Goal: Transaction & Acquisition: Purchase product/service

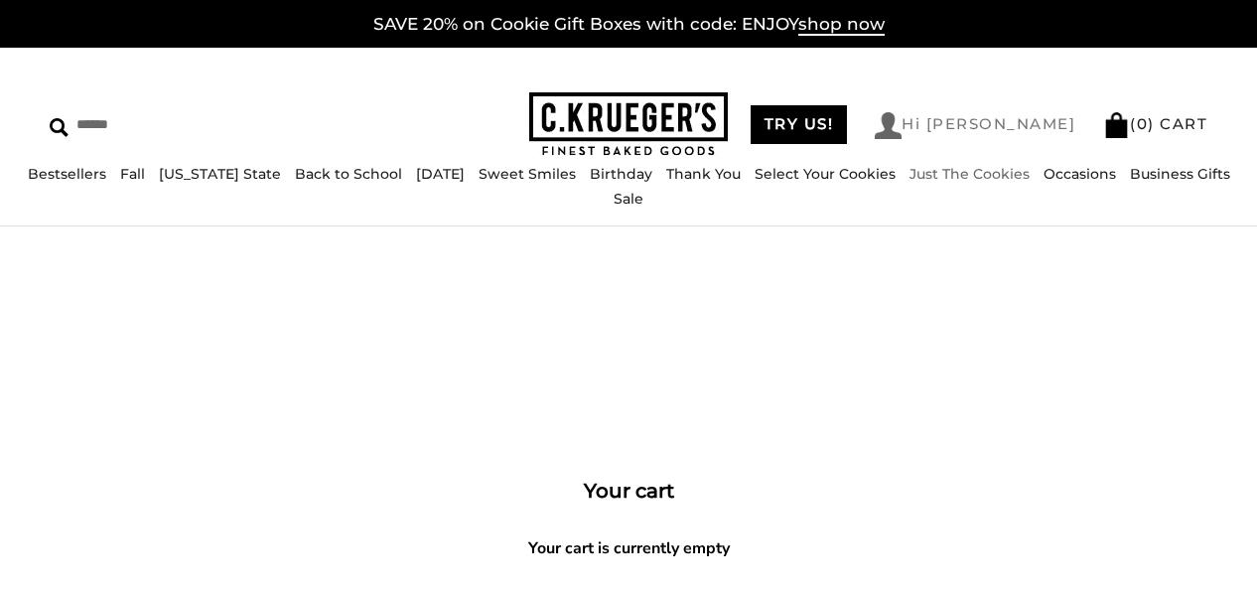
click at [1042, 118] on link "Hi [PERSON_NAME]" at bounding box center [975, 125] width 201 height 27
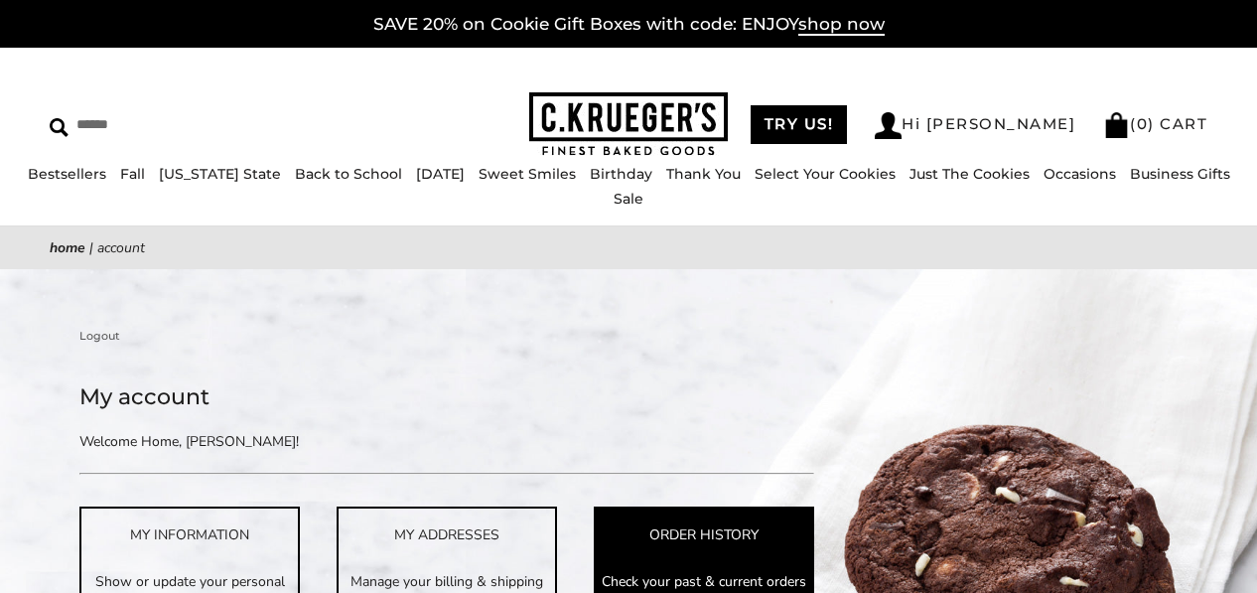
click at [679, 530] on div "ORDER HISTORY" at bounding box center [704, 534] width 216 height 23
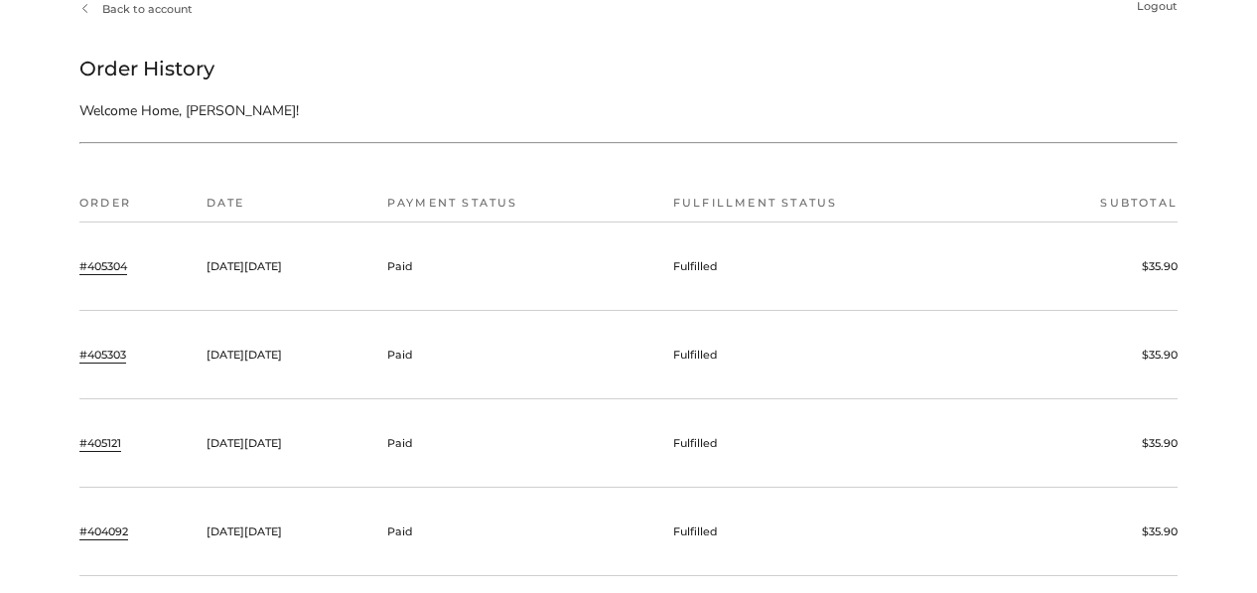
scroll to position [333, 0]
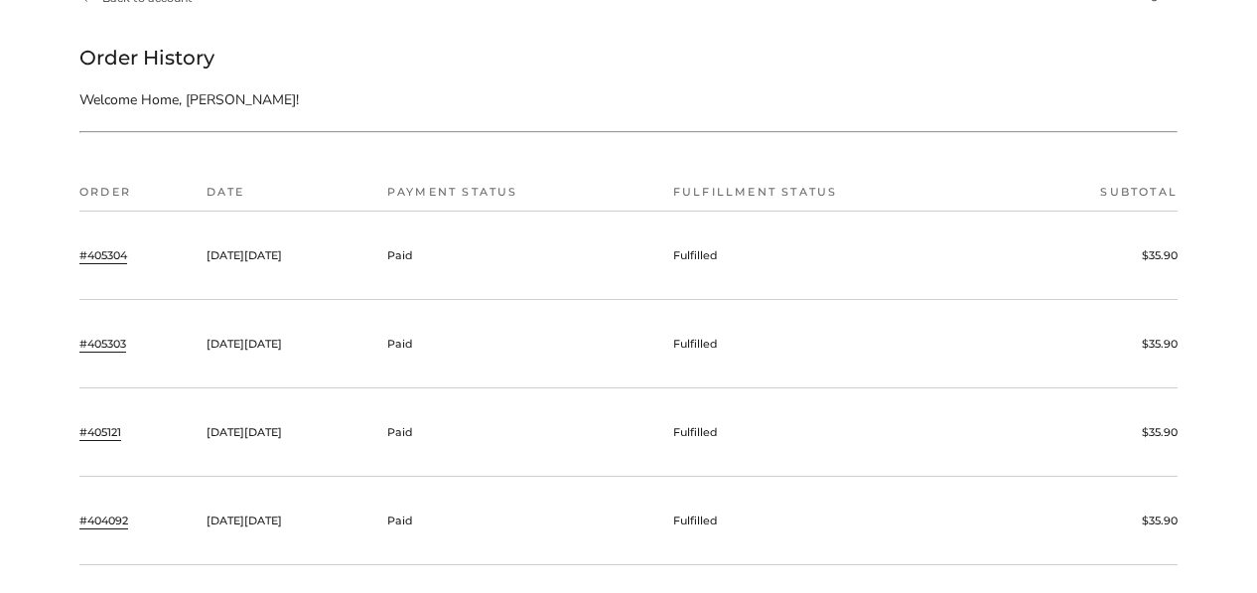
click at [319, 263] on td "On Tuesday, September 02, 2025" at bounding box center [287, 255] width 181 height 88
click at [105, 254] on link "#405304" at bounding box center [103, 255] width 48 height 18
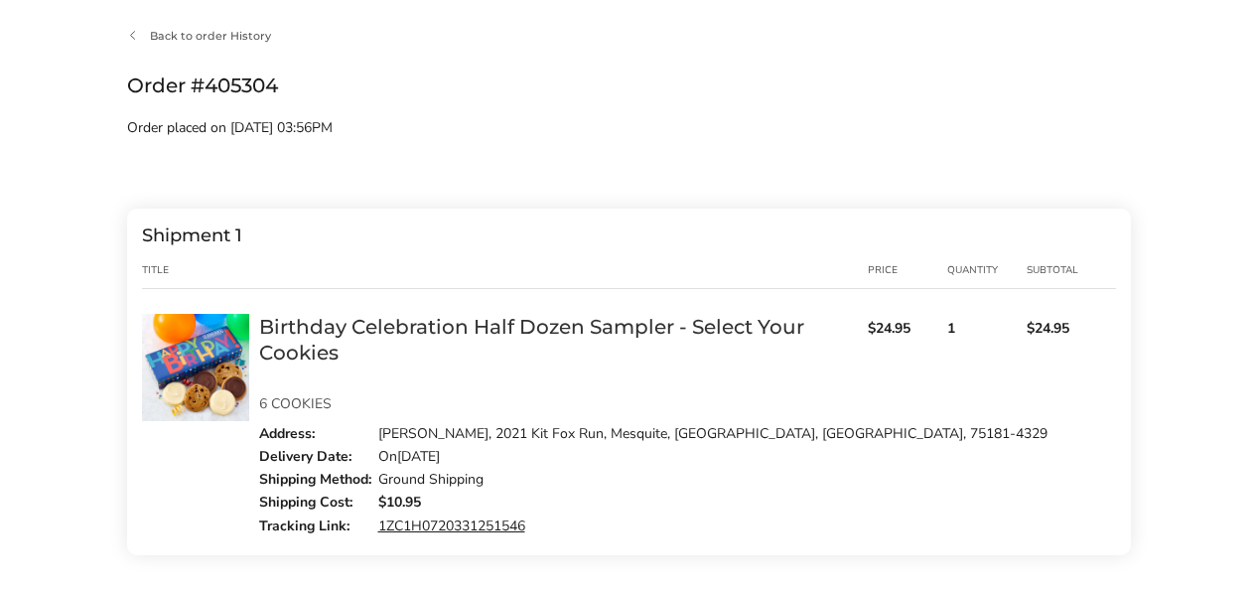
scroll to position [337, 0]
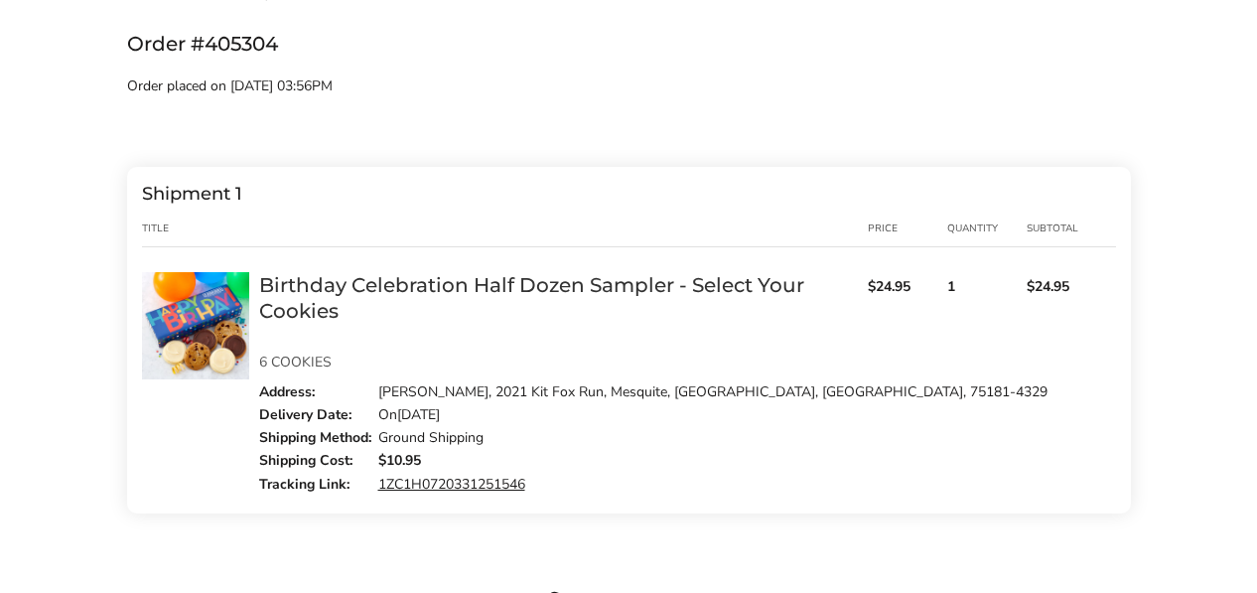
click at [547, 287] on link "Birthday Celebration Half Dozen Sampler - Select Your Cookies" at bounding box center [531, 298] width 545 height 50
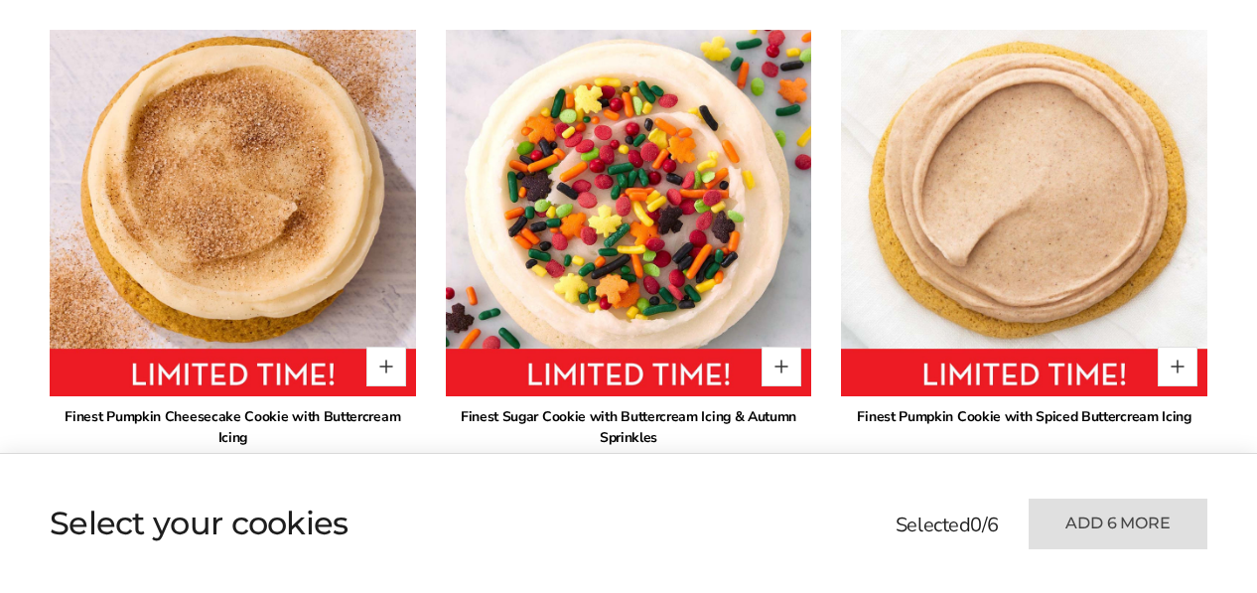
scroll to position [1291, 0]
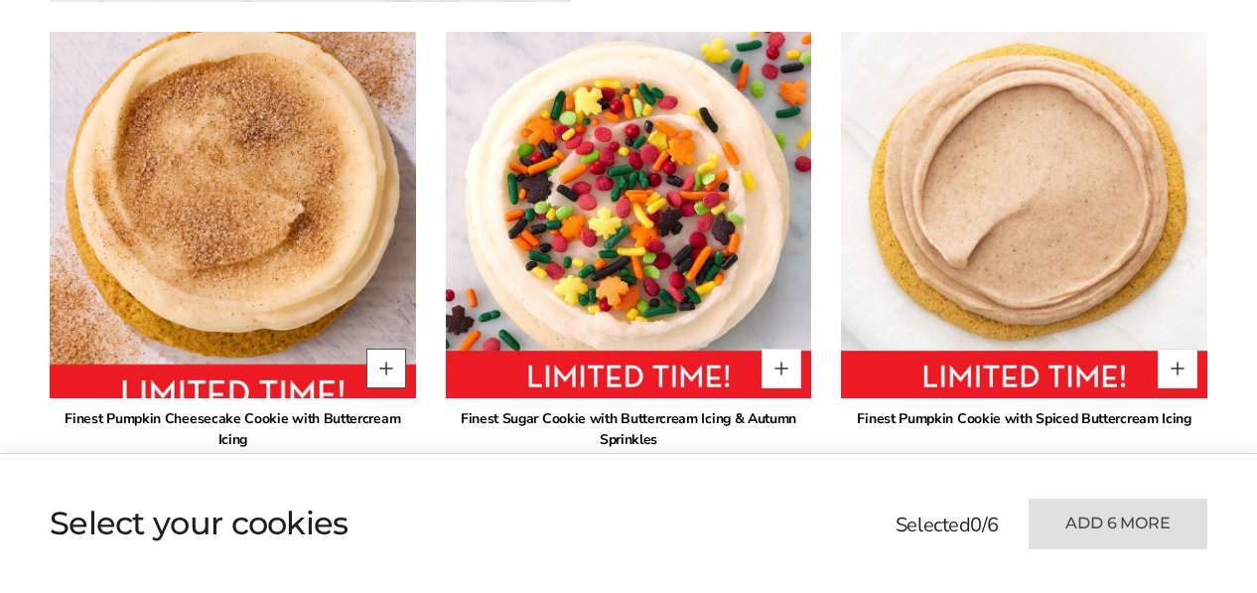
click at [381, 363] on button "Quantity button plus" at bounding box center [386, 368] width 40 height 40
type input "*"
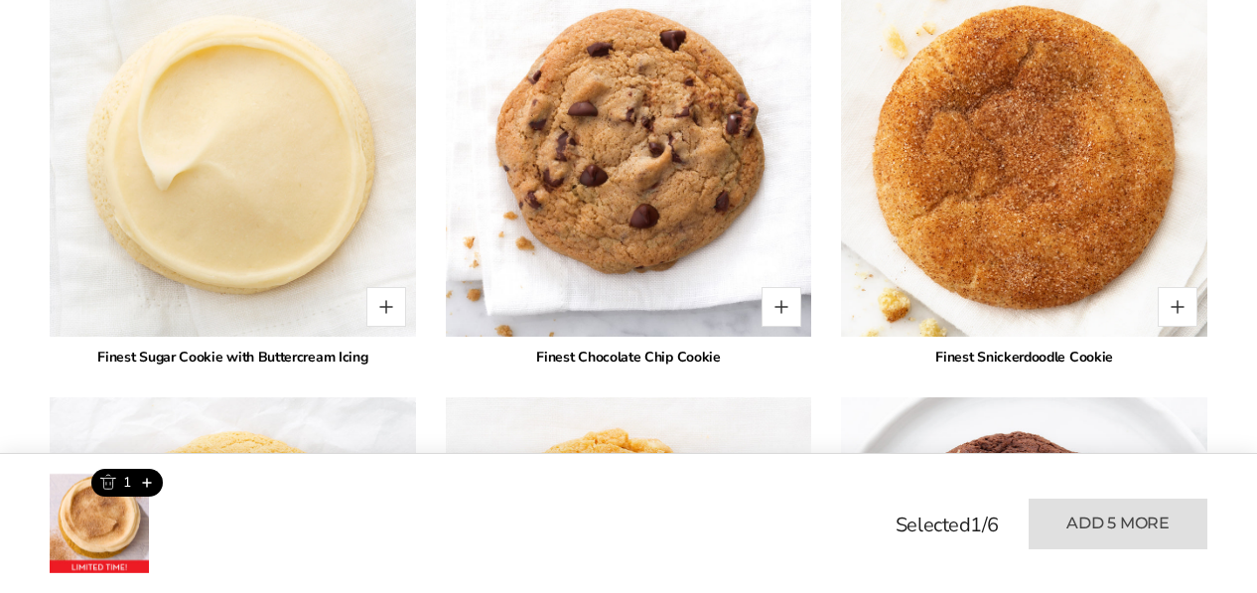
scroll to position [2685, 0]
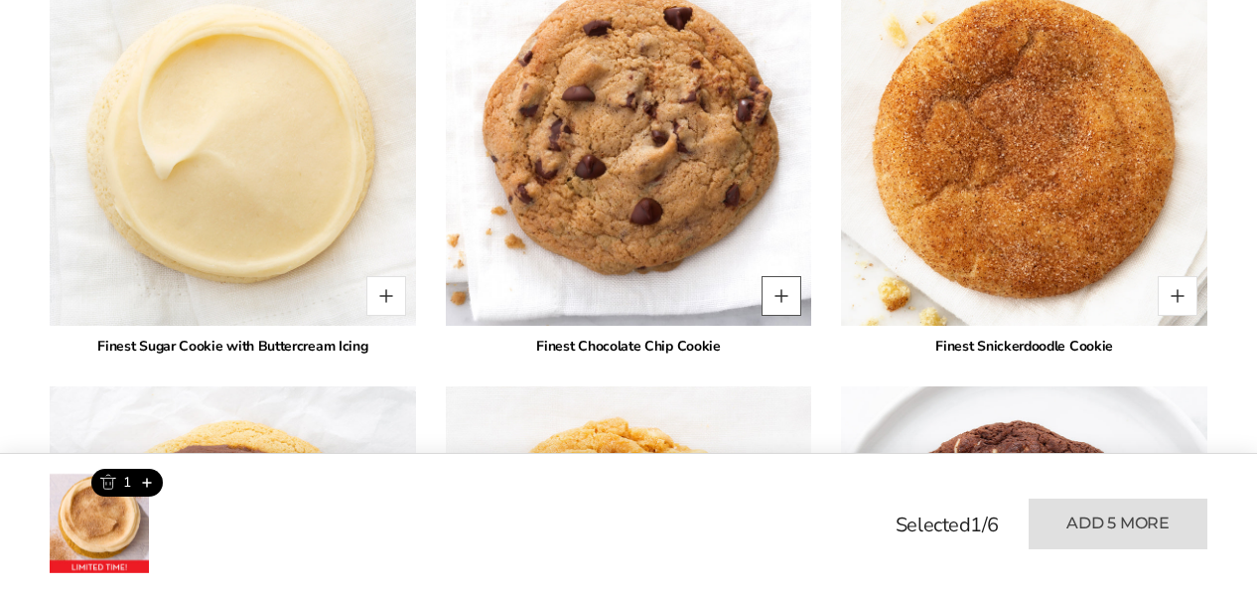
click at [780, 298] on button "Quantity button plus" at bounding box center [781, 296] width 40 height 40
type input "*"
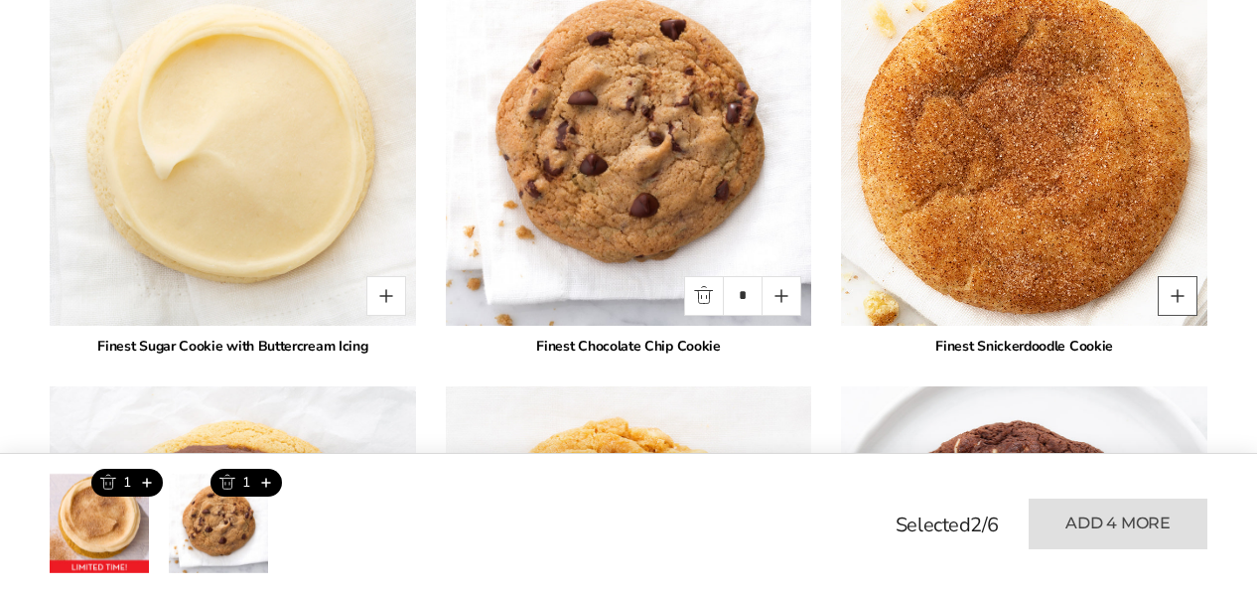
click at [1183, 289] on button "Quantity button plus" at bounding box center [1177, 296] width 40 height 40
type input "*"
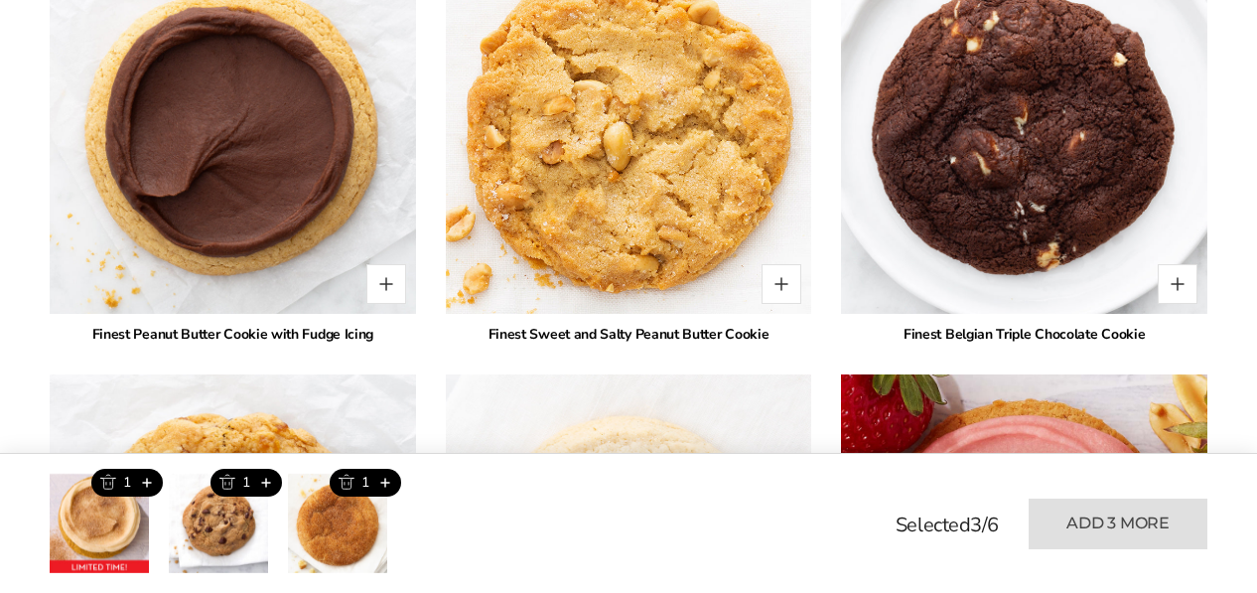
scroll to position [3140, 0]
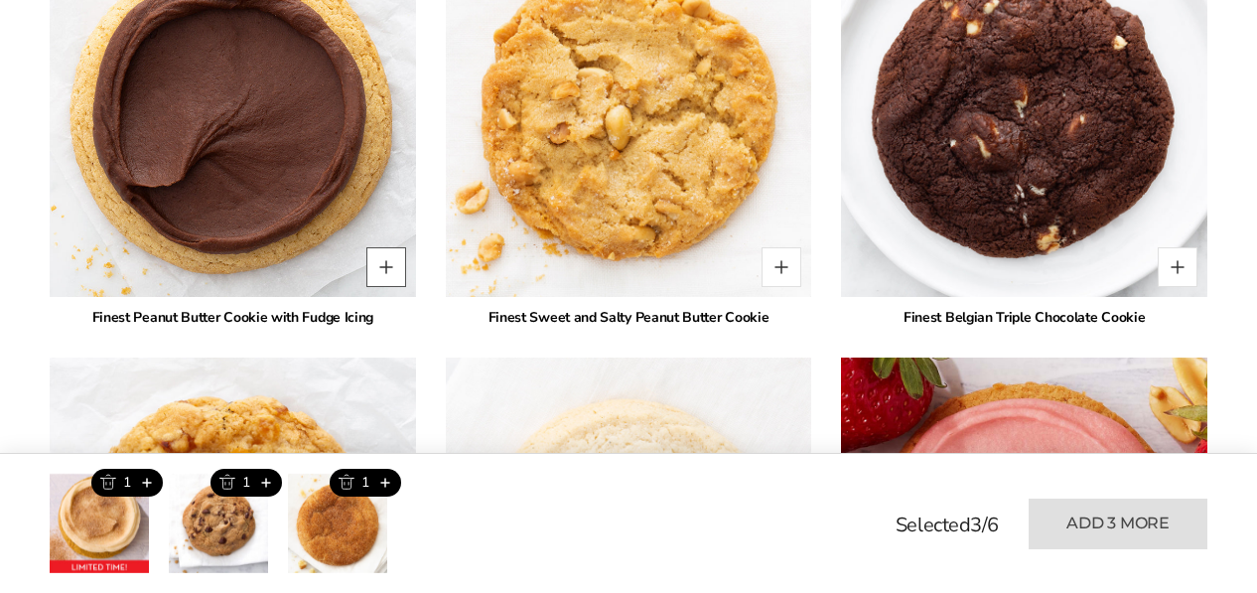
click at [384, 269] on button "Quantity button plus" at bounding box center [386, 267] width 40 height 40
type input "*"
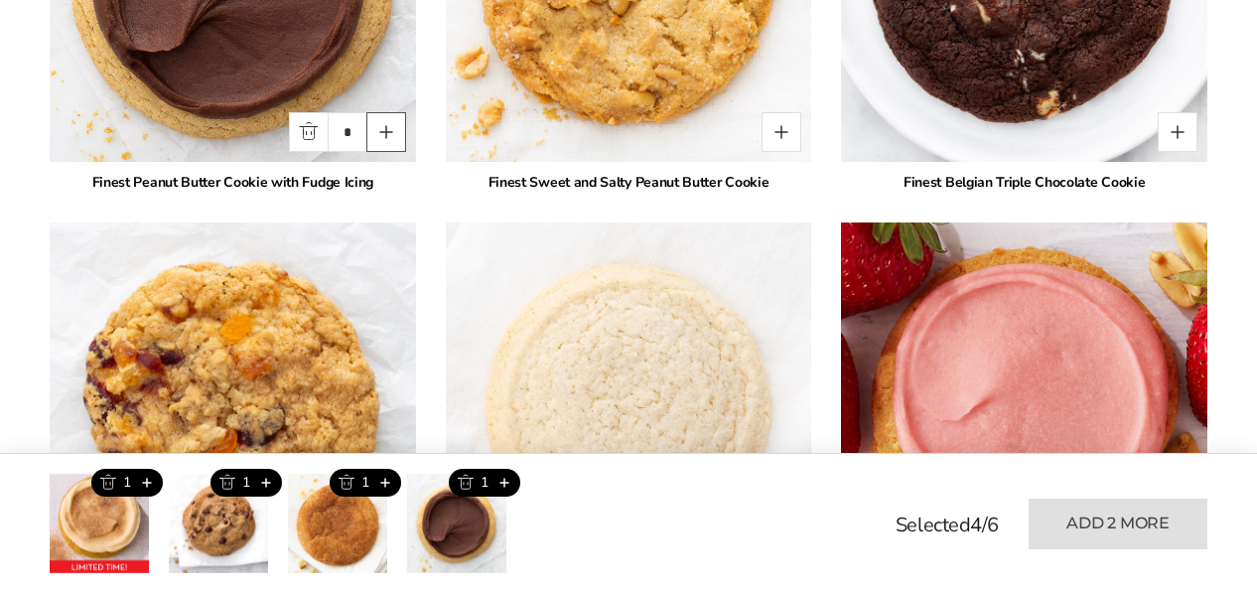
scroll to position [3461, 0]
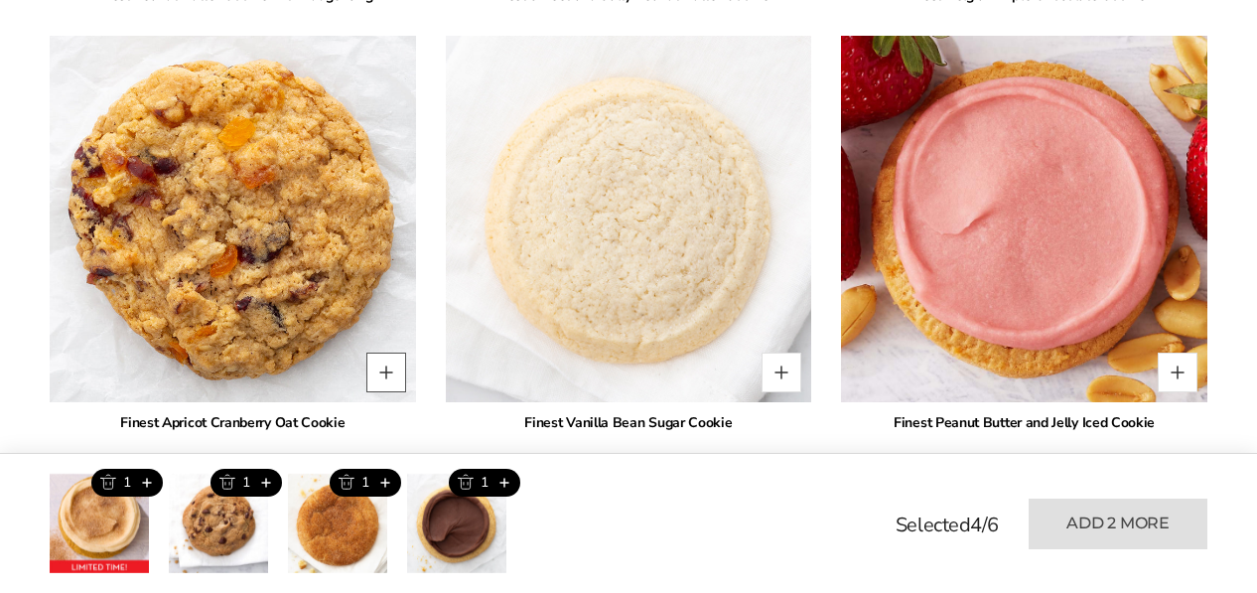
click at [380, 369] on button "Quantity button plus" at bounding box center [386, 372] width 40 height 40
type input "*"
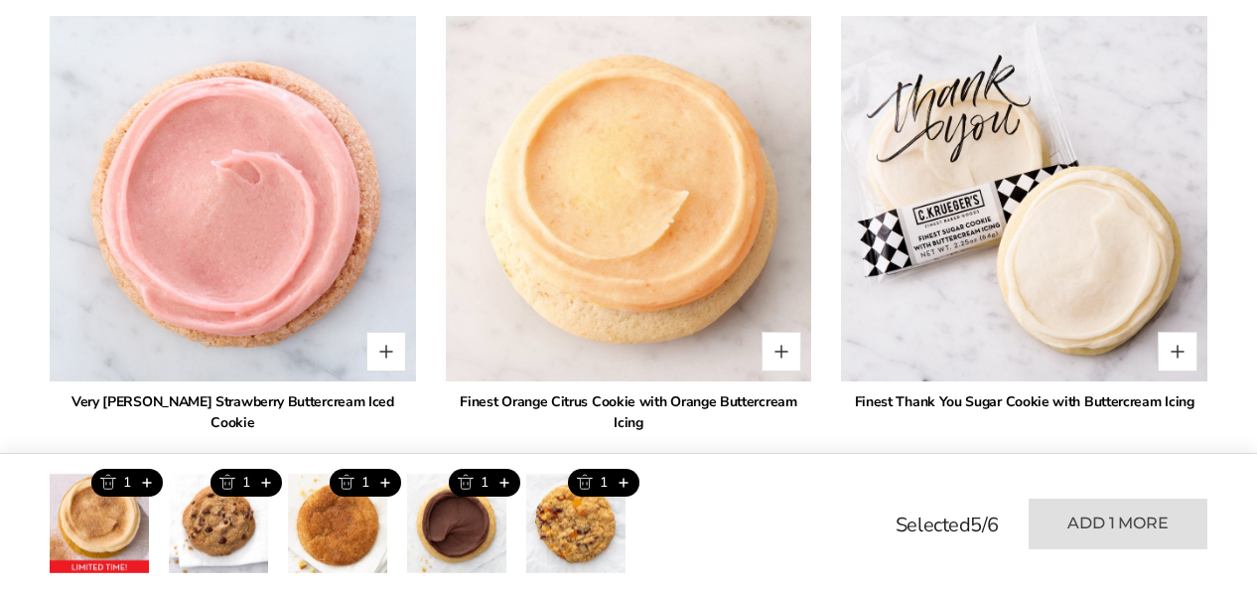
scroll to position [4355, 0]
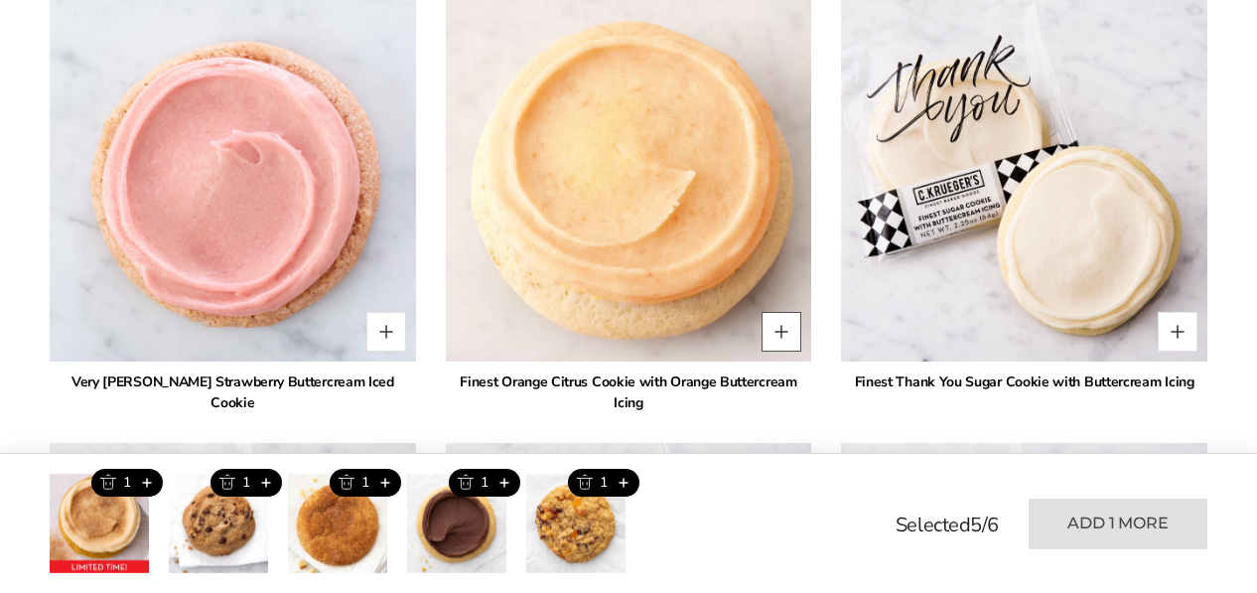
click at [781, 351] on button "Quantity button plus" at bounding box center [781, 332] width 40 height 40
type input "*"
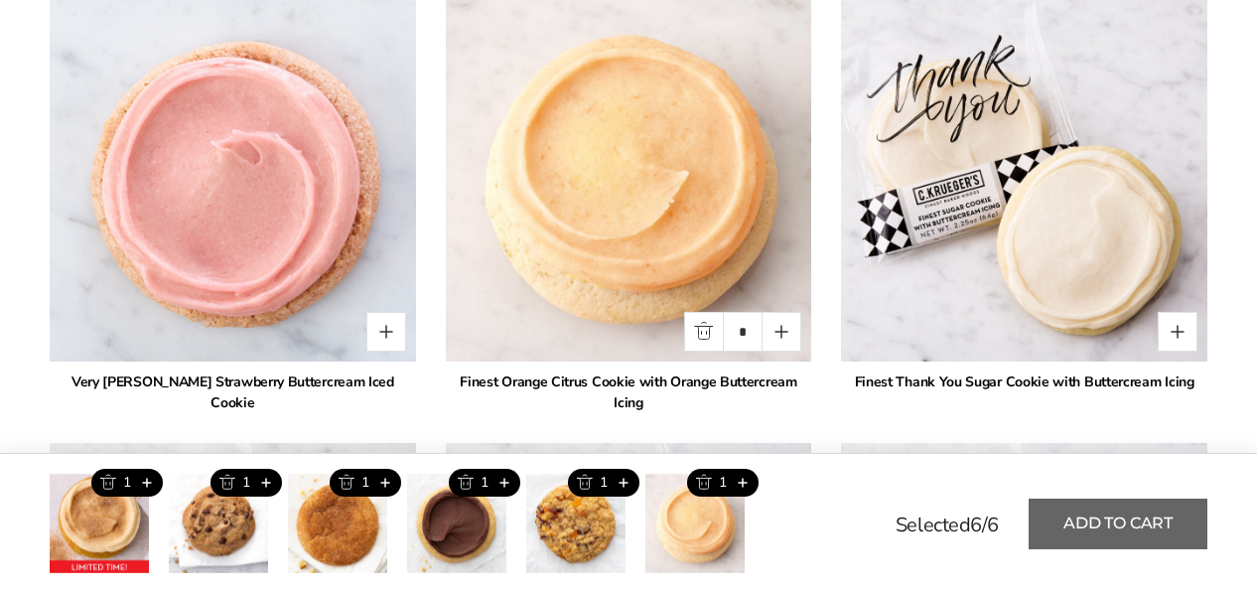
click at [1125, 511] on button "Add to cart" at bounding box center [1117, 523] width 179 height 51
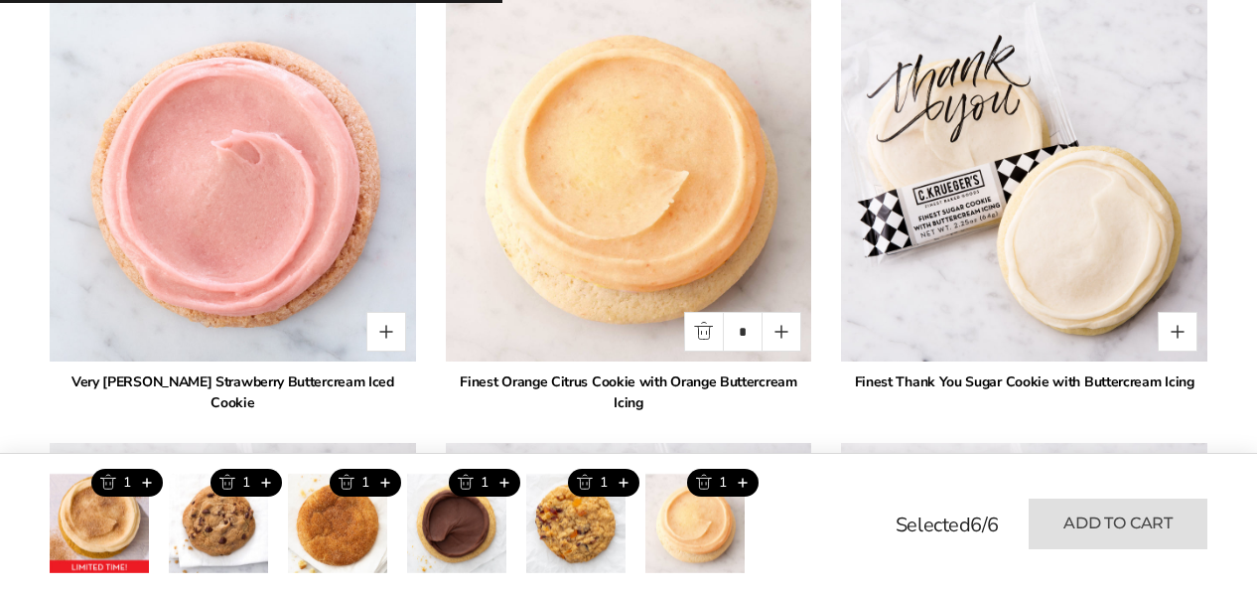
type input "*"
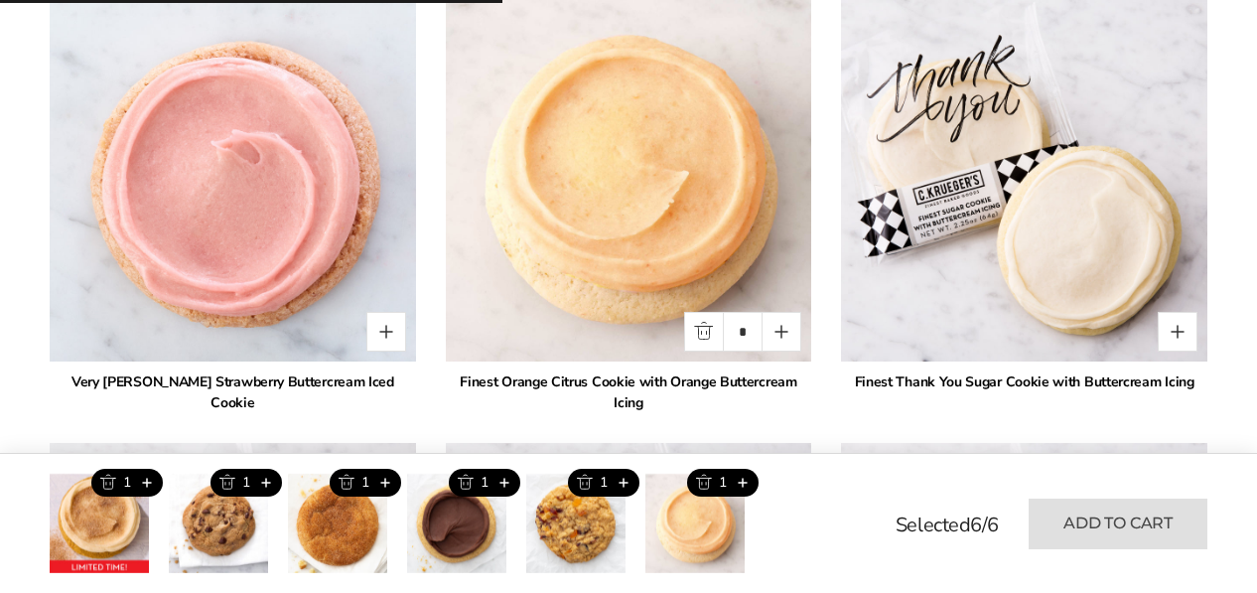
type input "*"
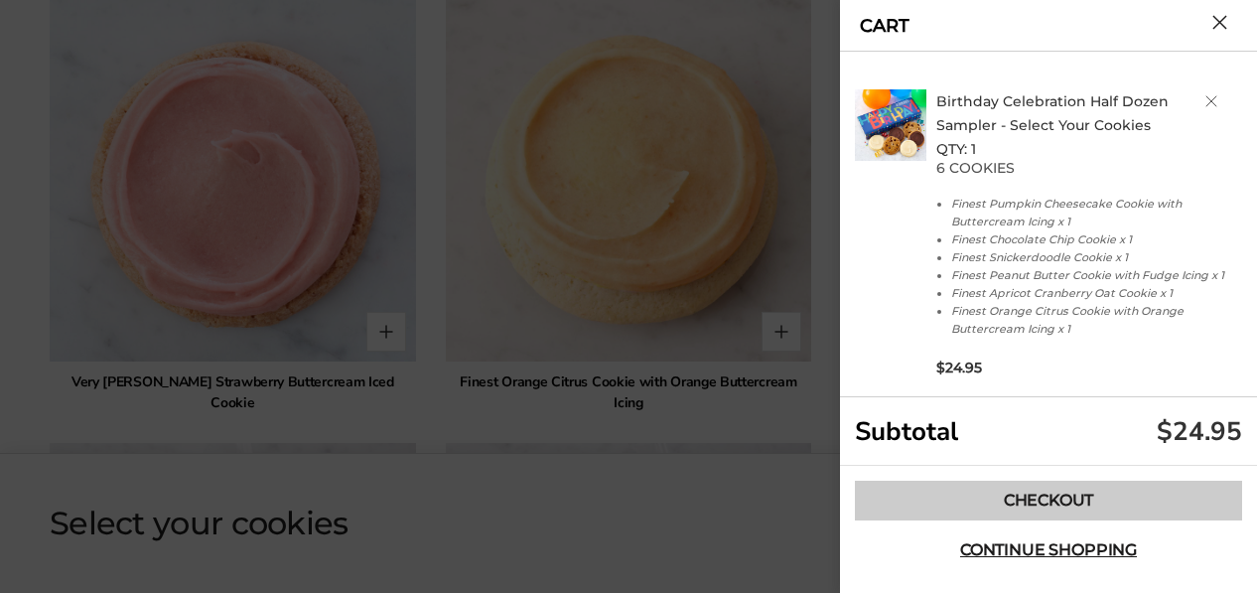
click at [1070, 498] on link "Checkout" at bounding box center [1048, 500] width 387 height 40
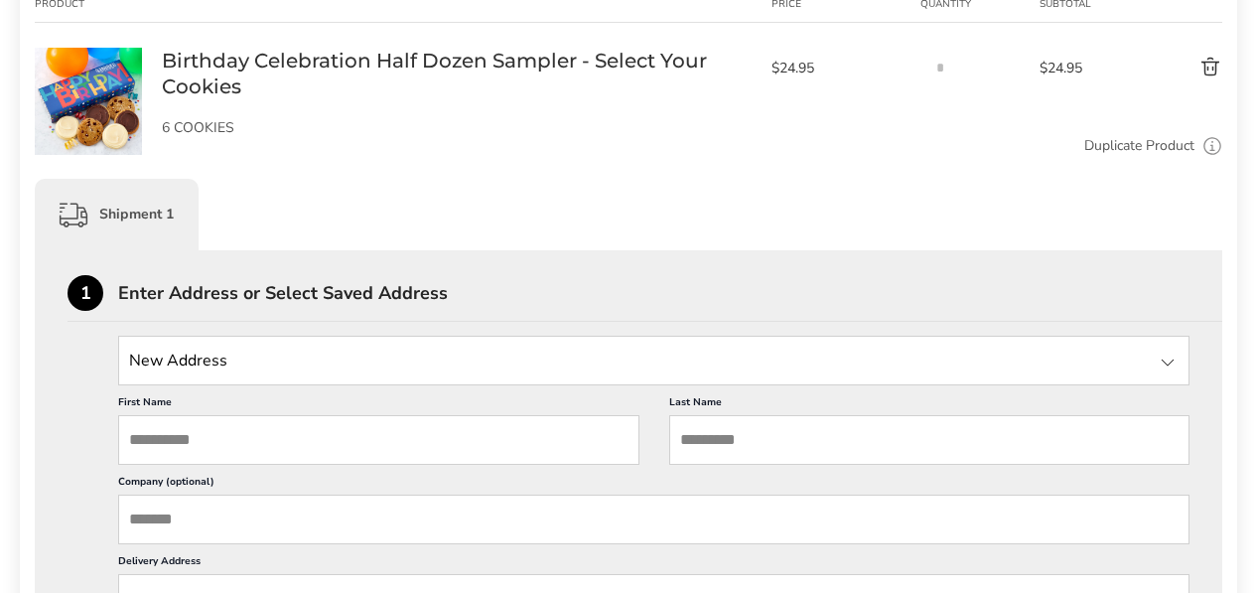
scroll to position [443, 0]
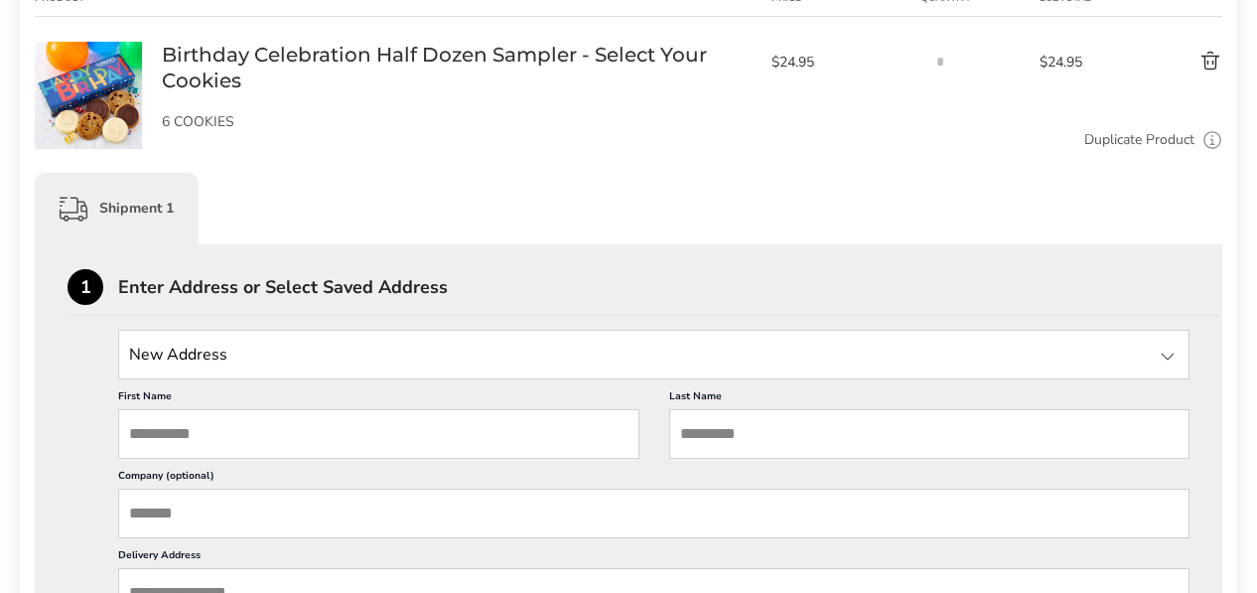
click at [203, 433] on input "First Name" at bounding box center [378, 434] width 521 height 50
type input "***"
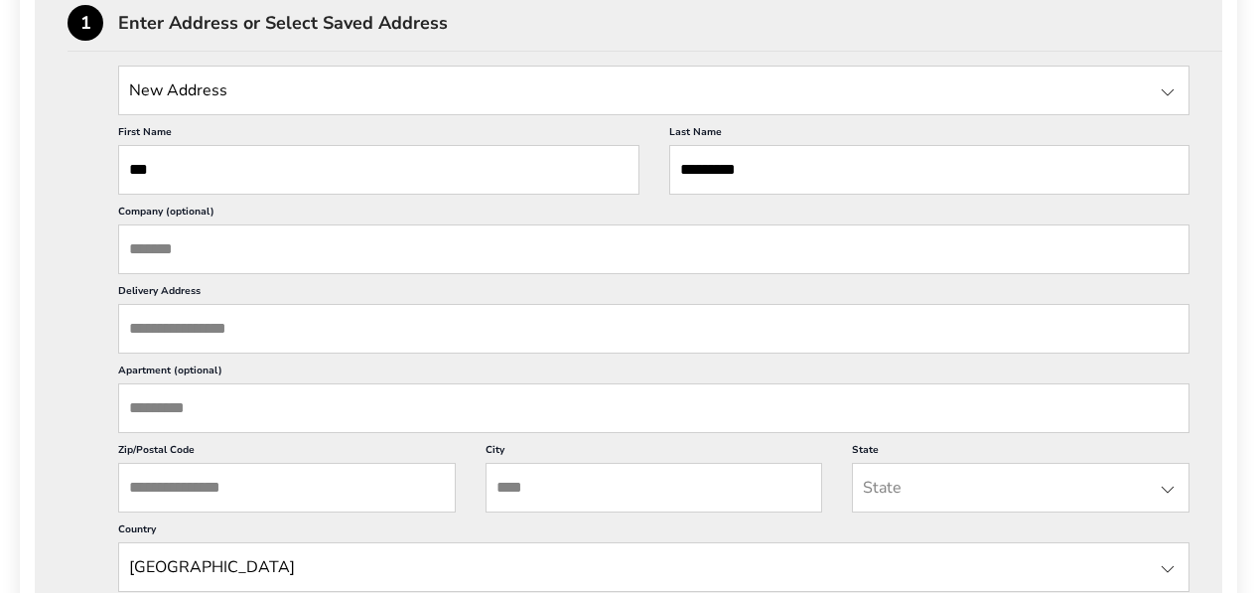
scroll to position [708, 0]
type input "*********"
click at [159, 332] on input "Delivery Address" at bounding box center [653, 328] width 1071 height 50
paste input "**********"
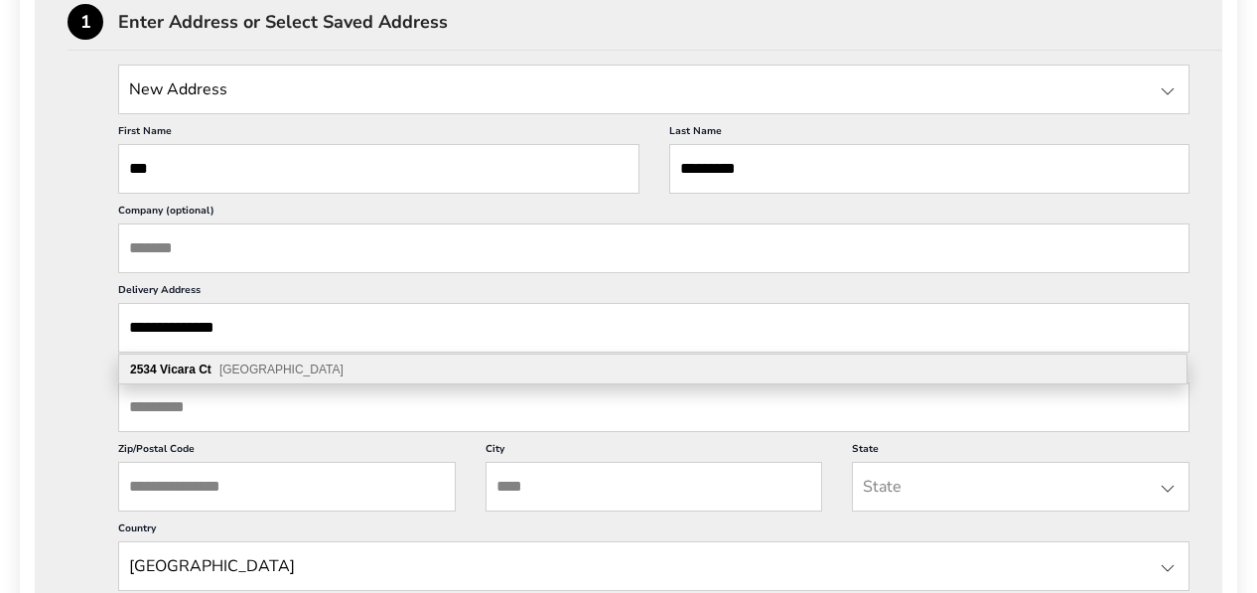
type input "**********"
click at [227, 365] on span "[GEOGRAPHIC_DATA]" at bounding box center [281, 369] width 124 height 14
type input "**********"
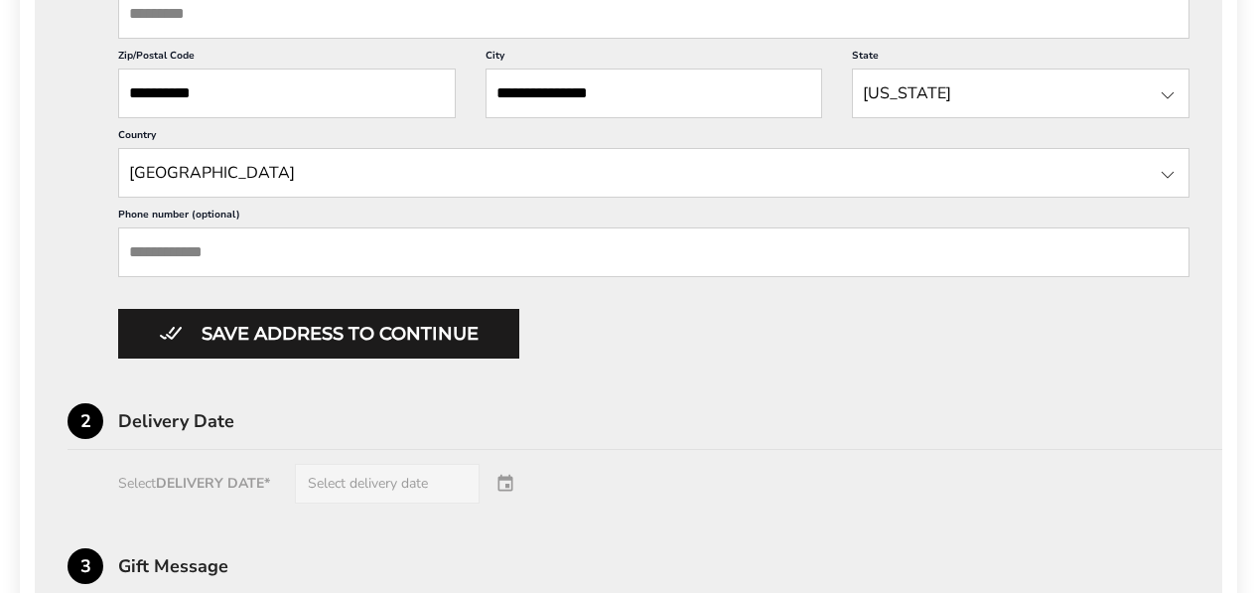
scroll to position [1102, 0]
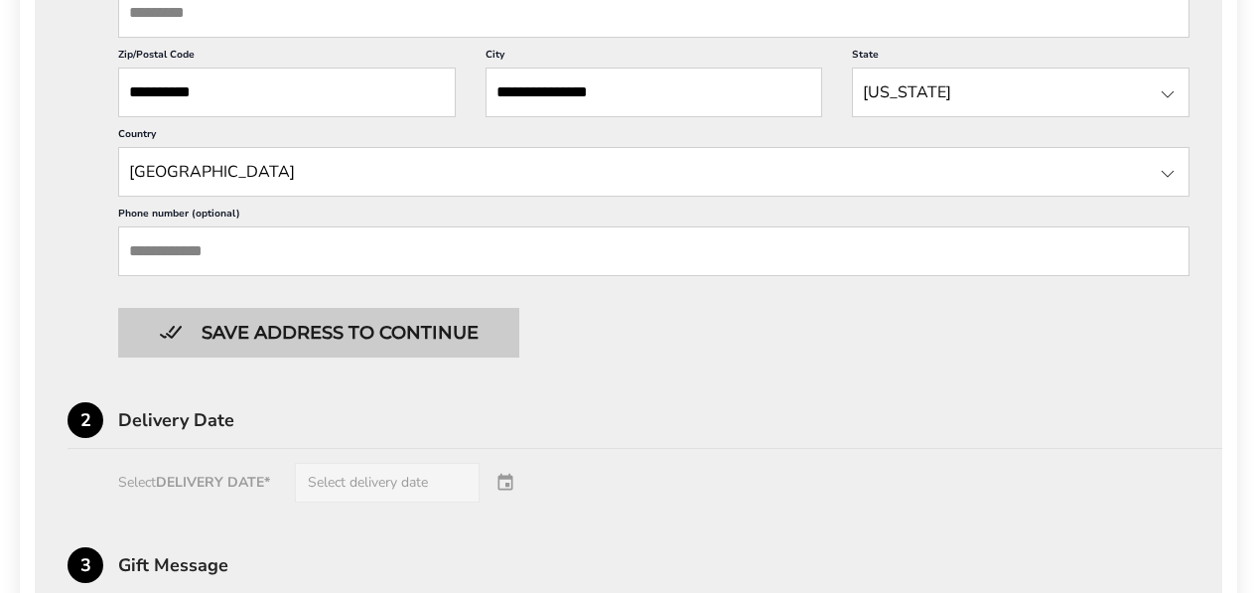
click at [328, 333] on button "Save address to continue" at bounding box center [318, 333] width 401 height 50
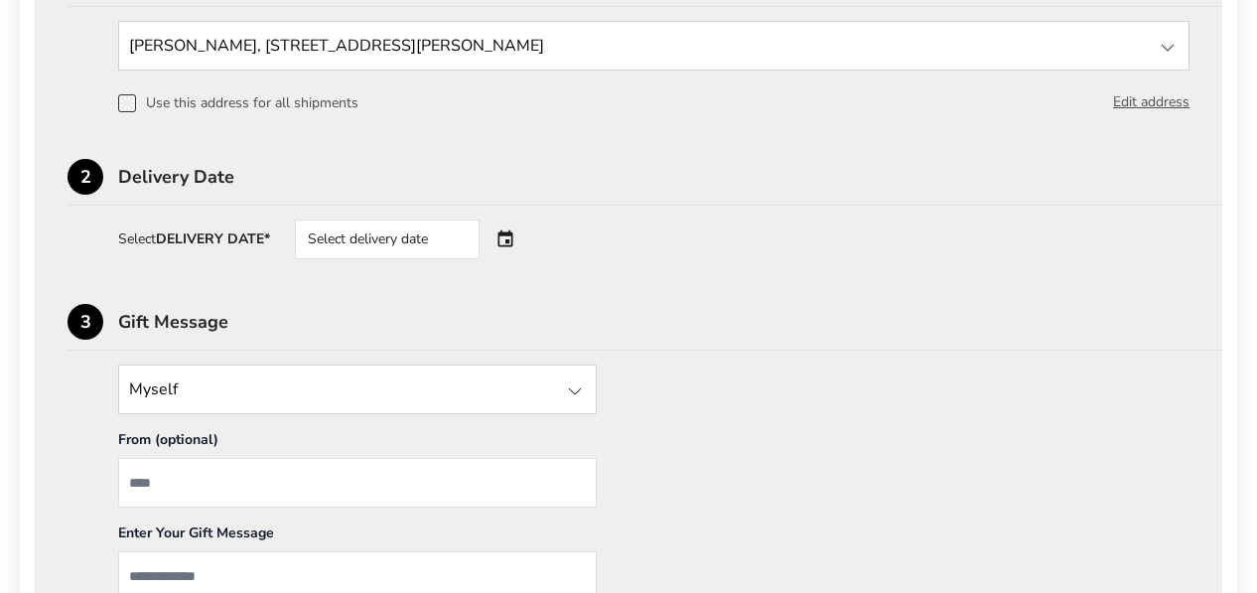
scroll to position [764, 0]
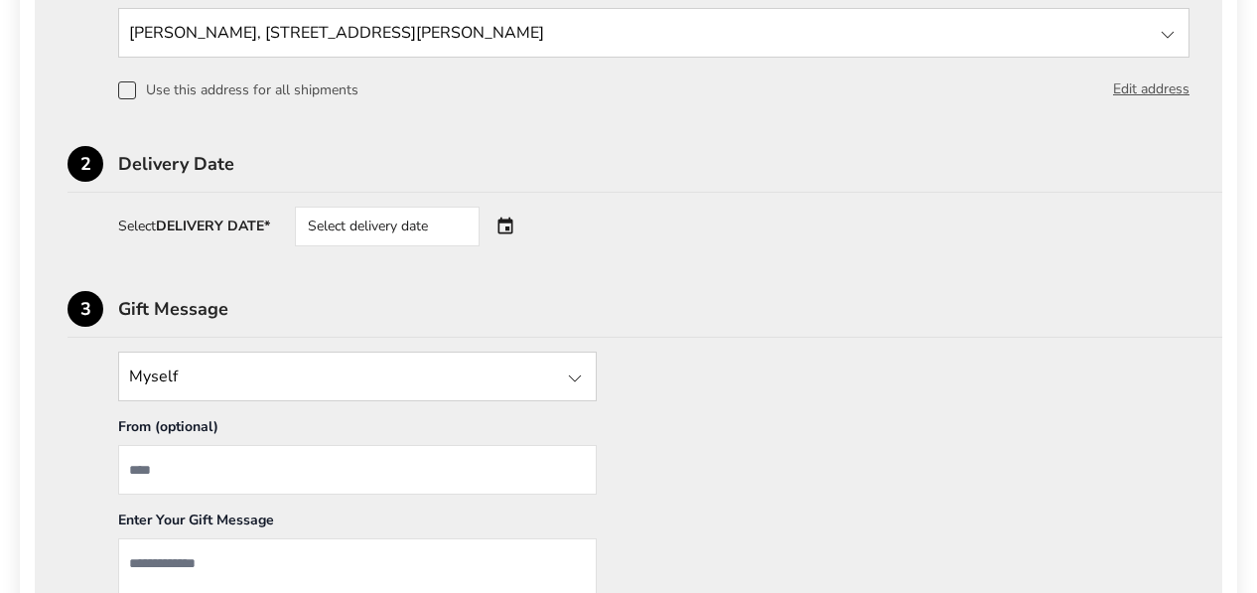
click at [508, 225] on div "Select delivery date" at bounding box center [415, 226] width 240 height 40
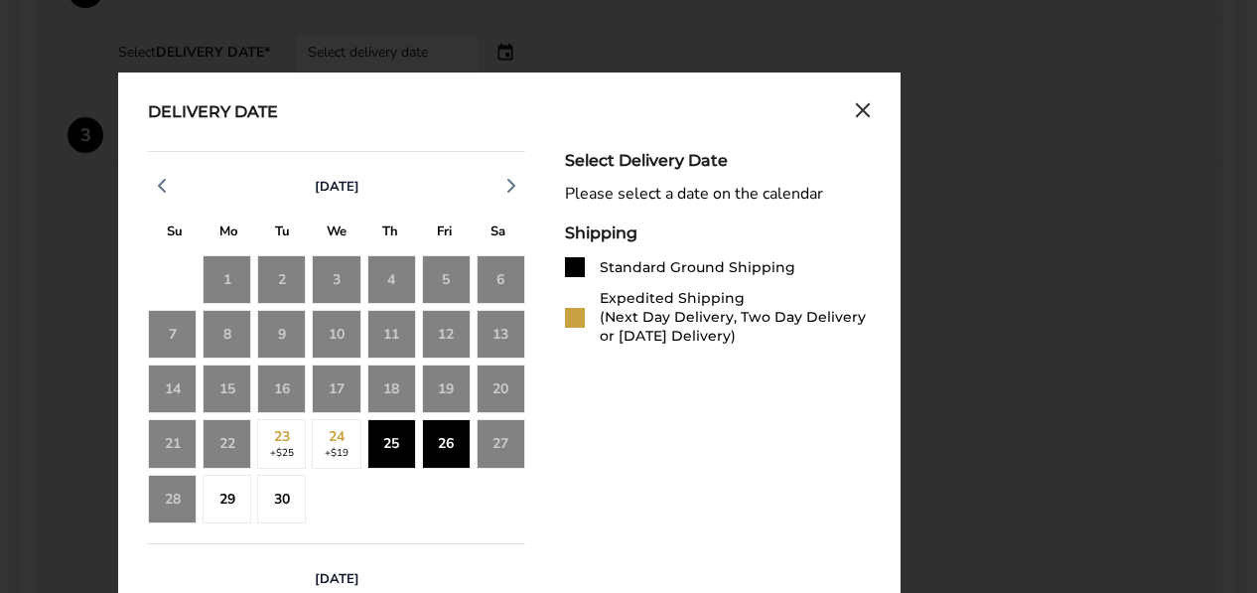
scroll to position [940, 0]
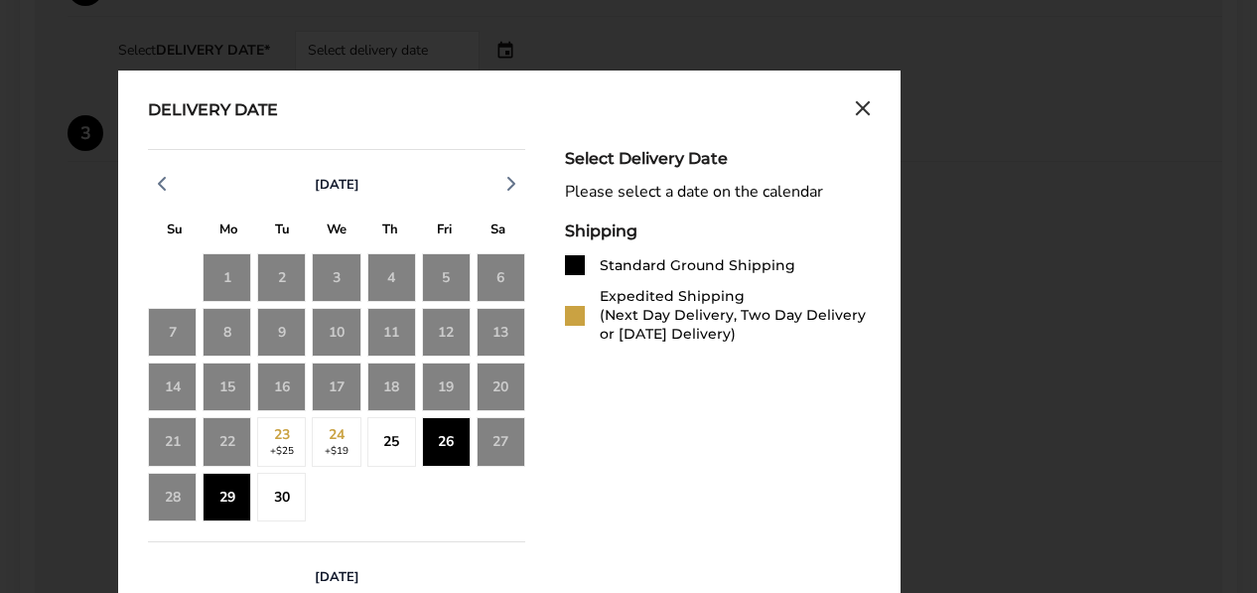
click at [229, 489] on div "29" at bounding box center [227, 497] width 49 height 49
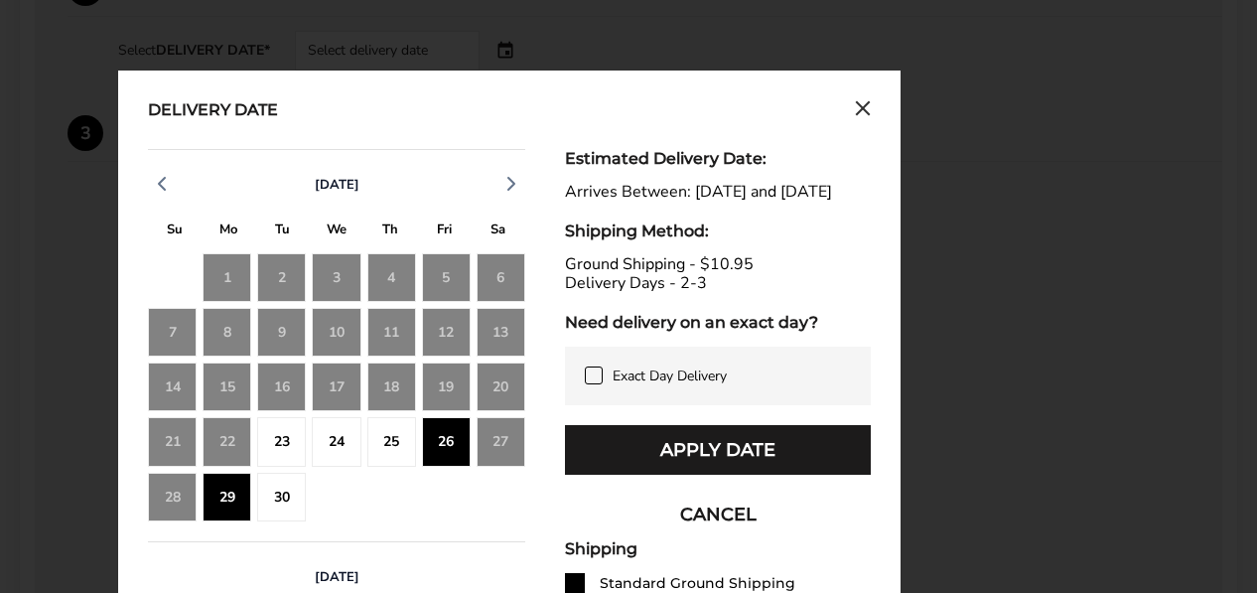
click at [660, 441] on div "Estimated Delivery Date: Arrives Between: [DATE] and [DATE] Shipping Method: Gr…" at bounding box center [718, 540] width 306 height 783
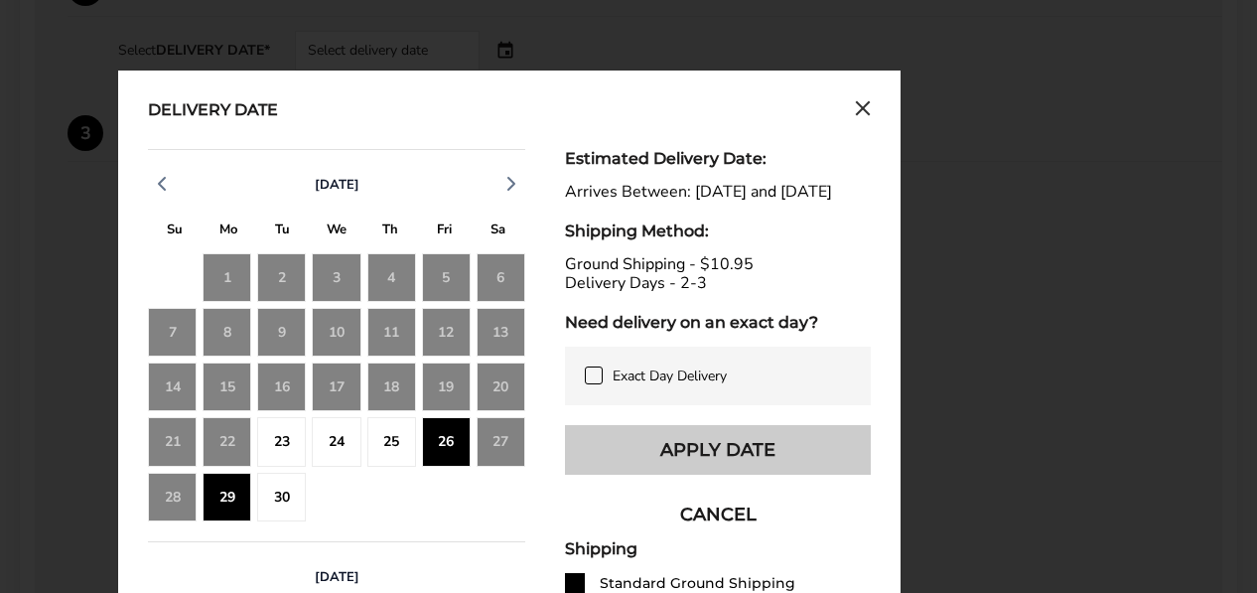
click at [670, 469] on button "Apply Date" at bounding box center [718, 450] width 306 height 50
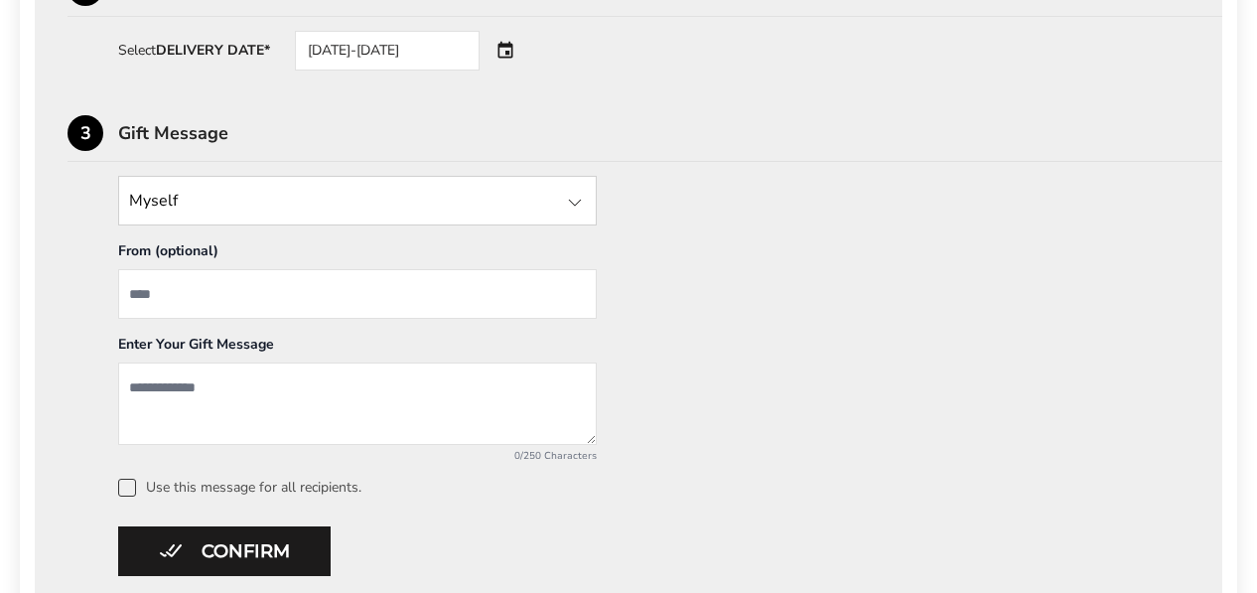
click at [179, 385] on textarea "Add a message" at bounding box center [357, 403] width 478 height 82
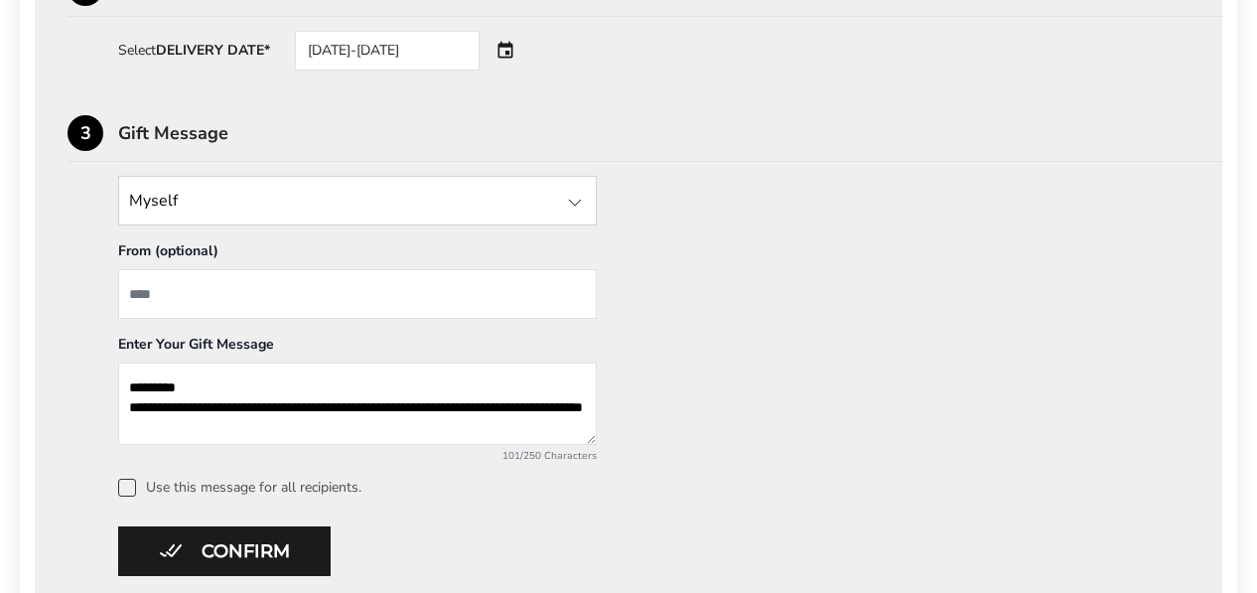
scroll to position [12, 0]
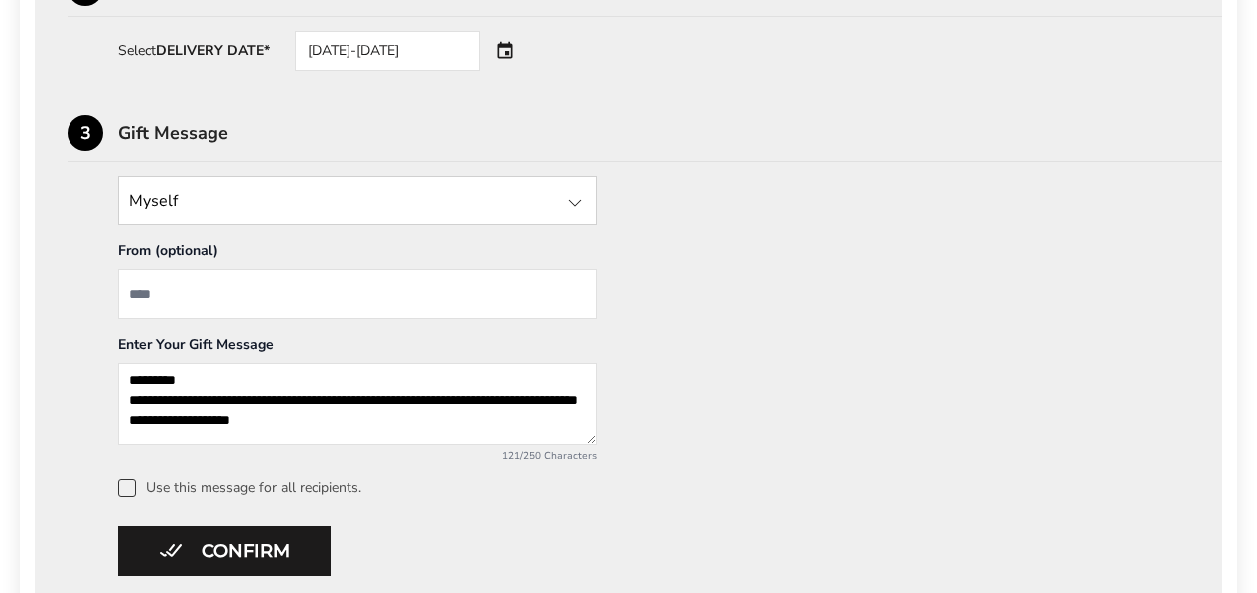
type textarea "**********"
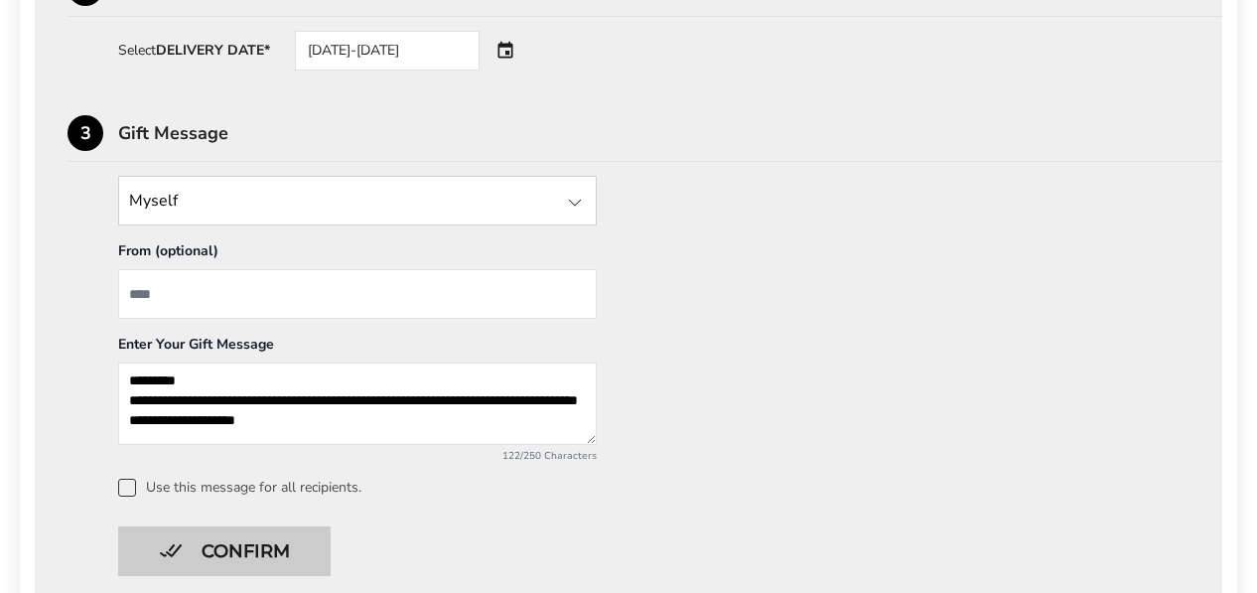
click at [194, 544] on button "Confirm" at bounding box center [224, 551] width 212 height 50
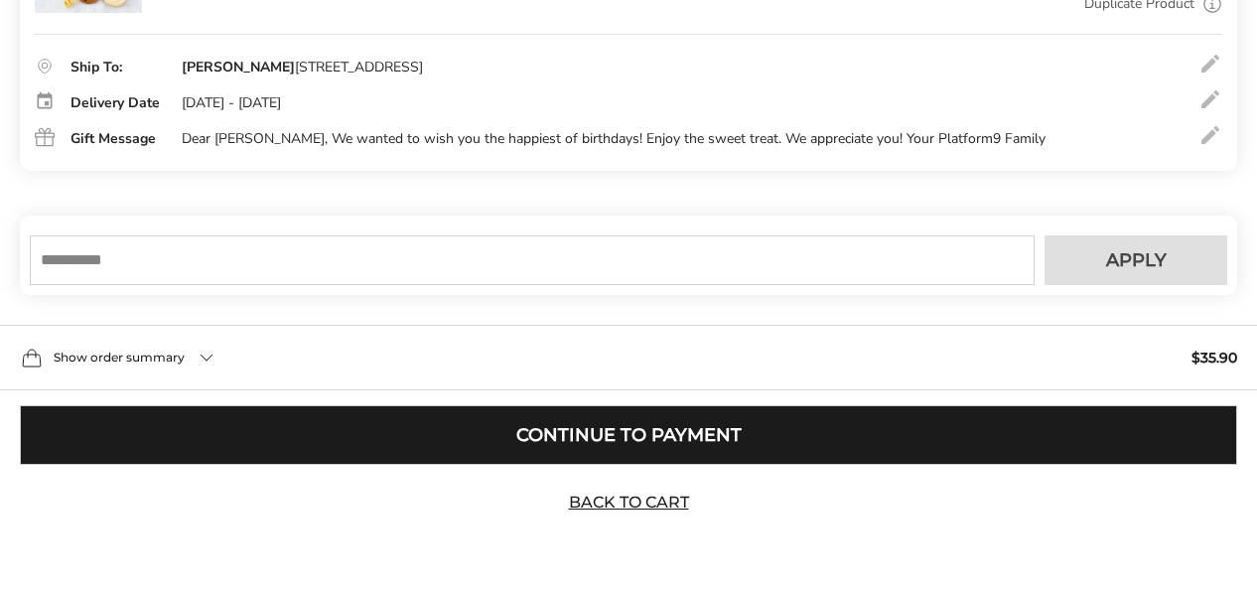
click at [726, 447] on button "Continue to Payment" at bounding box center [628, 435] width 1217 height 60
